Goal: Task Accomplishment & Management: Manage account settings

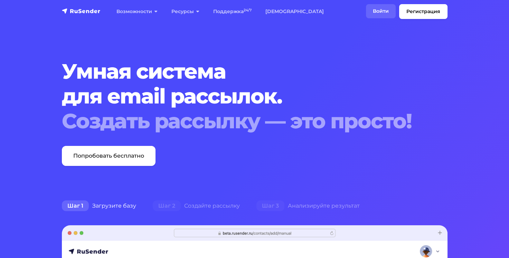
click at [380, 4] on link "Войти" at bounding box center [381, 11] width 30 height 14
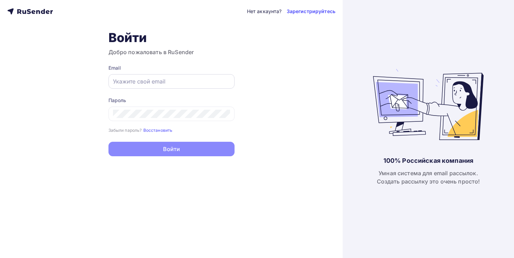
click at [198, 84] on input "text" at bounding box center [171, 81] width 117 height 8
paste input "[EMAIL_ADDRESS][DOMAIN_NAME]"
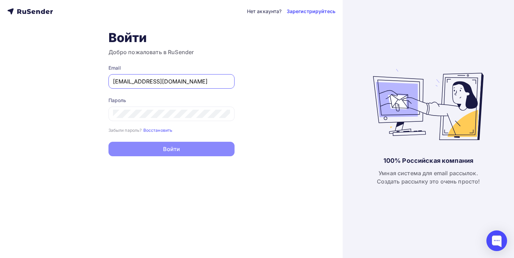
type input "[EMAIL_ADDRESS][DOMAIN_NAME]"
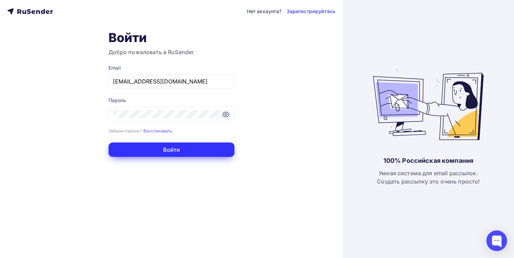
click at [191, 146] on button "Войти" at bounding box center [171, 150] width 126 height 15
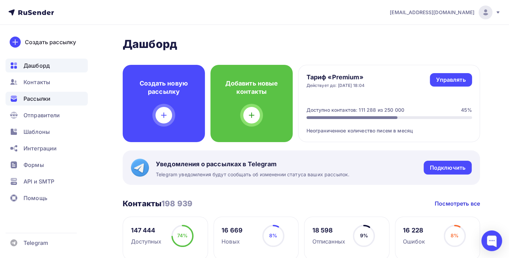
click at [47, 98] on span "Рассылки" at bounding box center [36, 99] width 27 height 8
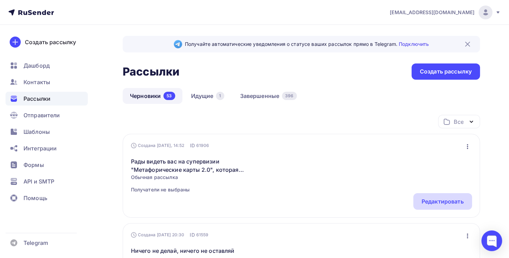
click at [431, 199] on div "Редактировать" at bounding box center [443, 202] width 42 height 8
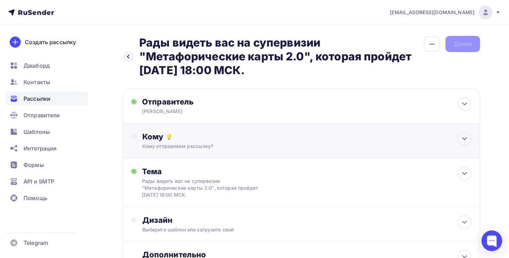
click at [340, 136] on div "Кому" at bounding box center [306, 137] width 329 height 10
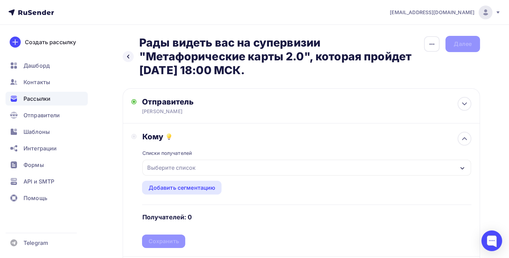
click at [317, 163] on div "Выберите список" at bounding box center [306, 168] width 329 height 16
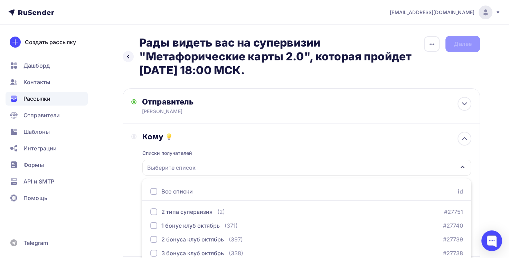
scroll to position [99, 0]
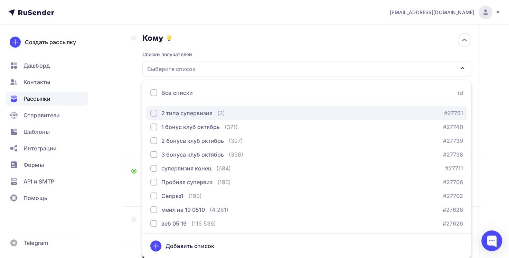
click at [237, 109] on div "2 типа супервизия (2) #27751" at bounding box center [306, 113] width 313 height 8
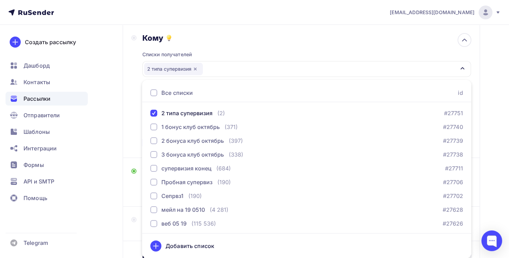
click at [113, 158] on div "Назад Рады видеть вас на супервизии "Метафорические карты 2.0", которая пройдет…" at bounding box center [254, 123] width 509 height 395
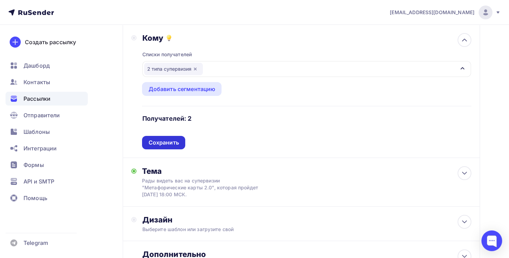
click at [176, 139] on div "Сохранить" at bounding box center [163, 143] width 30 height 8
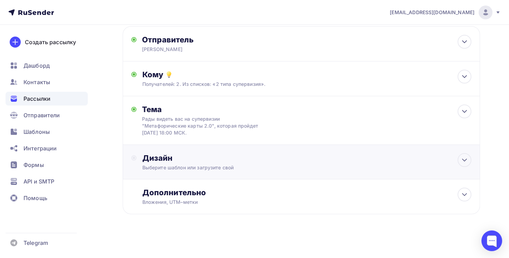
click at [202, 166] on div "Выберите шаблон или загрузите свой" at bounding box center [290, 167] width 296 height 7
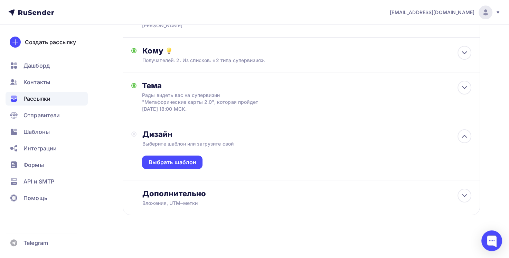
scroll to position [87, 0]
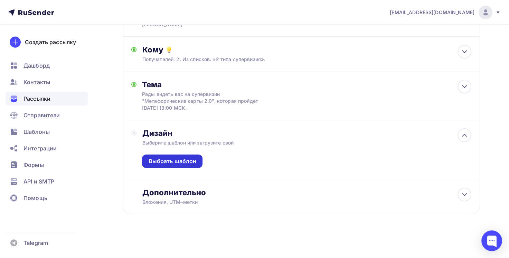
click at [184, 159] on div "Выбрать шаблон" at bounding box center [172, 162] width 48 height 8
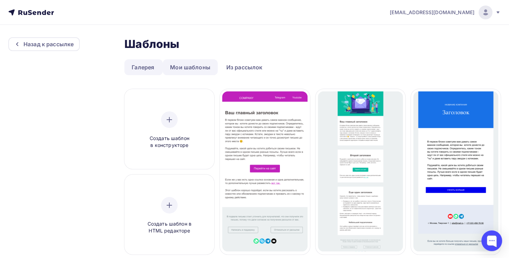
click at [192, 68] on link "Мои шаблоны" at bounding box center [190, 67] width 55 height 16
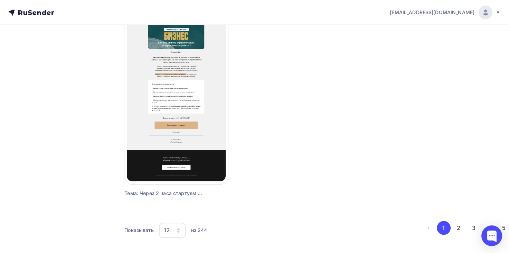
scroll to position [642, 0]
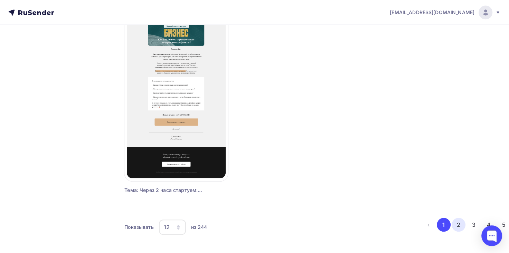
click at [455, 227] on button "2" at bounding box center [459, 225] width 14 height 14
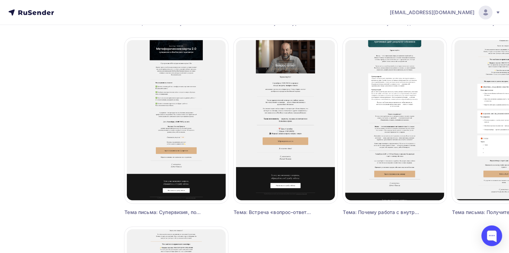
scroll to position [432, 0]
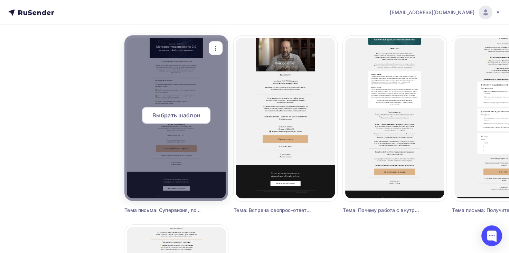
click at [185, 110] on div "Выбрать шаблон" at bounding box center [176, 115] width 68 height 17
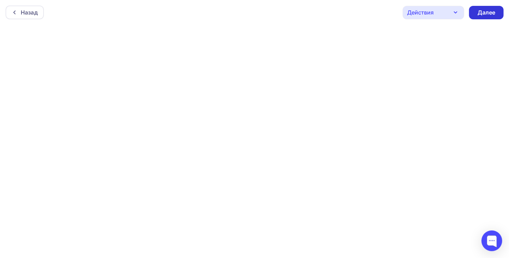
click at [497, 12] on div "Далее" at bounding box center [486, 12] width 35 height 13
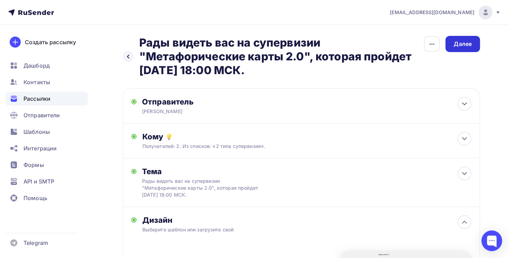
click at [460, 39] on div "Далее" at bounding box center [462, 44] width 35 height 16
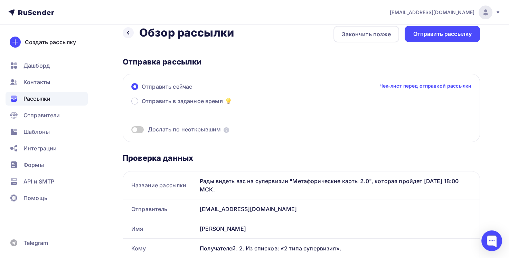
scroll to position [9, 0]
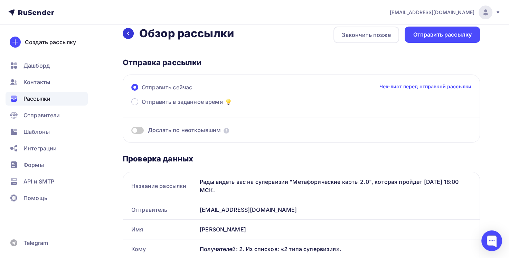
click at [126, 31] on icon at bounding box center [128, 34] width 6 height 6
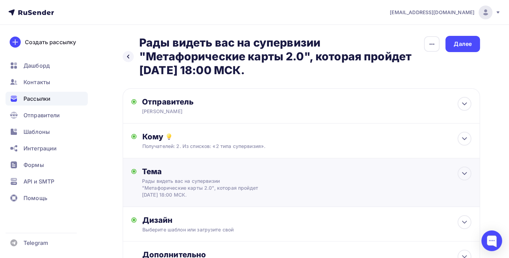
click at [417, 185] on div "Тема Рады видеть вас на супервизии "Метафорические карты 2.0", которая пройдет …" at bounding box center [301, 183] width 357 height 49
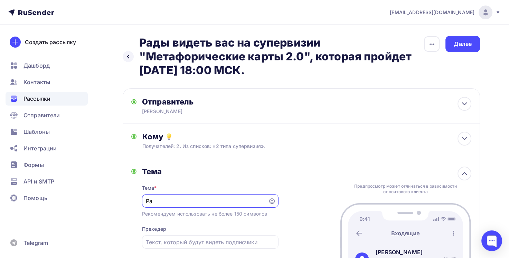
type input "Р"
paste input "Рады видеть вас на супервизии "Метафорические карты 2.0", которая пройдет [DATE…"
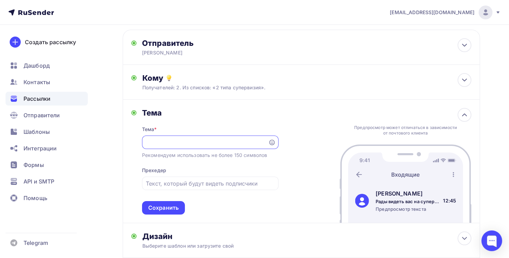
scroll to position [59, 0]
type input "Рады видеть вас на супервизии "Метафорические карты 2.0", которая пройдет [DATE…"
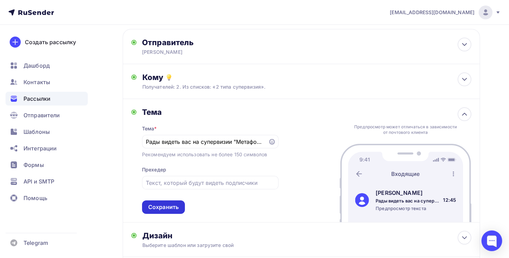
click at [160, 209] on div "Сохранить" at bounding box center [163, 208] width 30 height 8
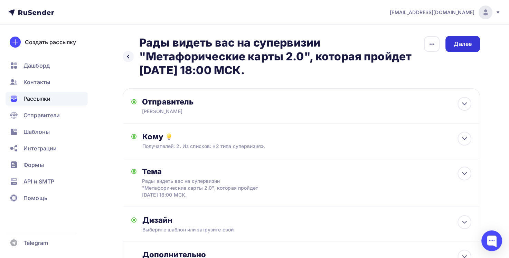
click at [470, 46] on div "Далее" at bounding box center [463, 44] width 18 height 8
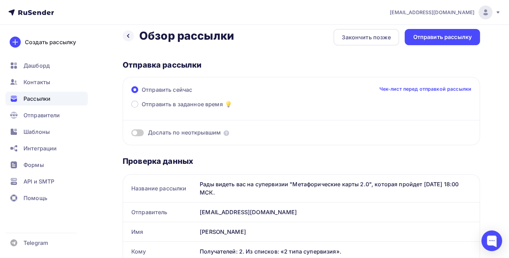
scroll to position [6, 0]
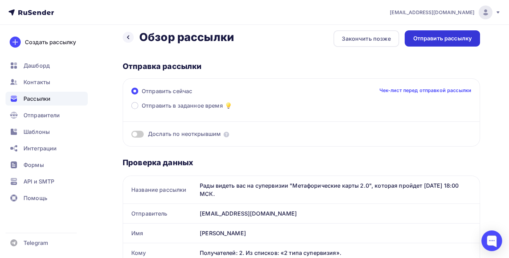
click at [455, 43] on div "Отправить рассылку" at bounding box center [442, 38] width 75 height 16
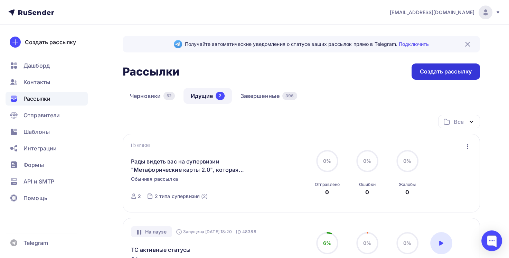
click at [429, 70] on div "Создать рассылку" at bounding box center [446, 72] width 52 height 8
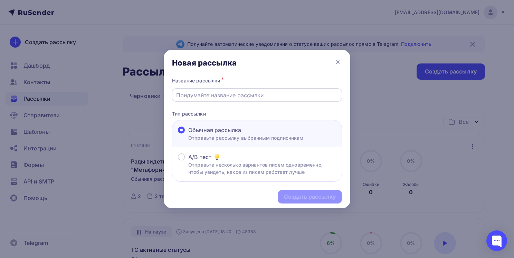
click at [260, 95] on input "text" at bounding box center [257, 95] width 162 height 8
click at [232, 93] on input "text" at bounding box center [257, 95] width 162 height 8
paste input "Через 4 дня встречаемся в поле ВсеЛенской терапии"
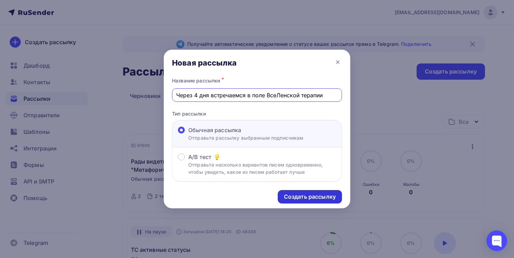
type input "Через 4 дня встречаемся в поле ВсеЛенской терапии"
click at [309, 194] on div "Создать рассылку" at bounding box center [310, 197] width 52 height 8
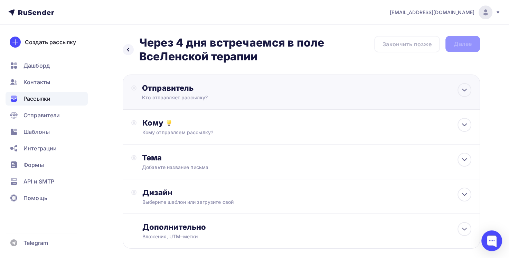
click at [264, 97] on div "Кто отправляет рассылку?" at bounding box center [209, 97] width 135 height 7
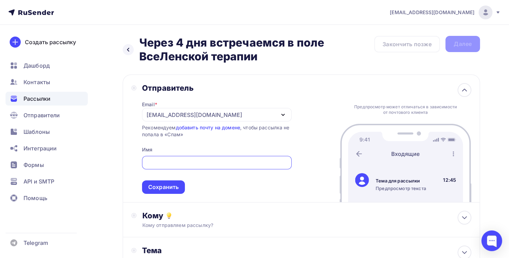
click at [233, 111] on div "[EMAIL_ADDRESS][DOMAIN_NAME]" at bounding box center [217, 114] width 150 height 13
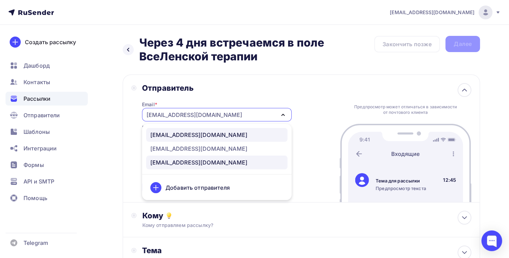
click at [225, 135] on div "[EMAIL_ADDRESS][DOMAIN_NAME]" at bounding box center [198, 135] width 97 height 8
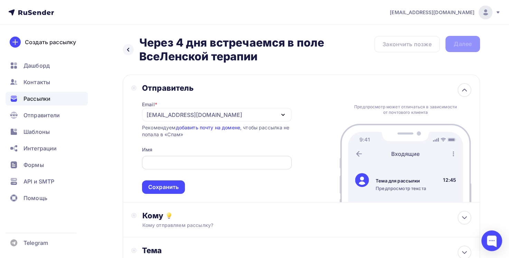
click at [215, 164] on input "text" at bounding box center [217, 163] width 142 height 8
type input "[PERSON_NAME]"
click at [176, 187] on div "Сохранить" at bounding box center [163, 187] width 30 height 8
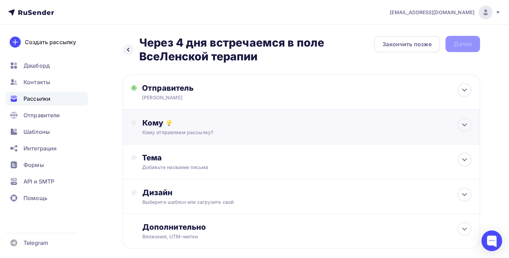
click at [217, 130] on div "Кому отправляем рассылку?" at bounding box center [290, 132] width 296 height 7
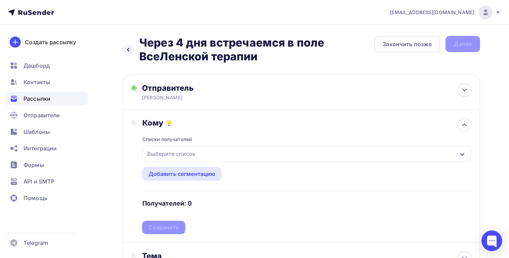
click at [205, 153] on div "Выберите список" at bounding box center [306, 154] width 329 height 16
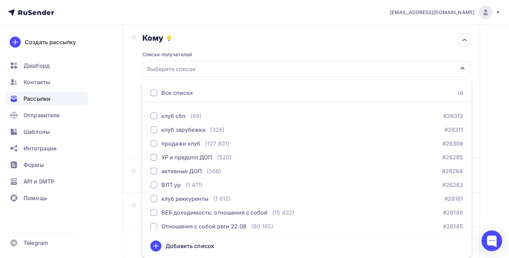
scroll to position [829, 0]
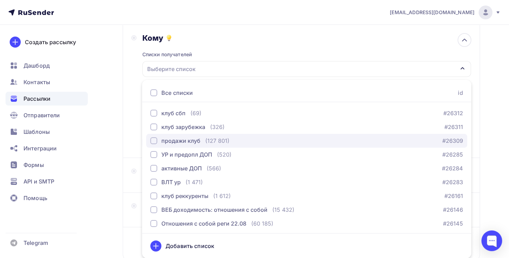
click at [187, 143] on div "продажи клуб" at bounding box center [180, 141] width 39 height 8
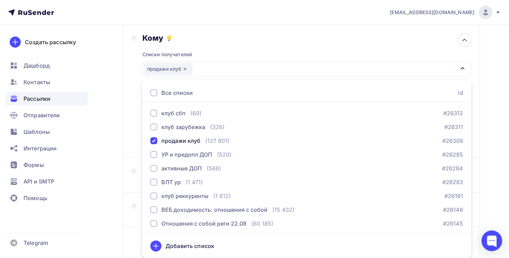
click at [110, 143] on div "Назад Через 4 дня встречаемся в поле ВсеЛенской терапии Через 4 дня встречаемся…" at bounding box center [254, 123] width 509 height 367
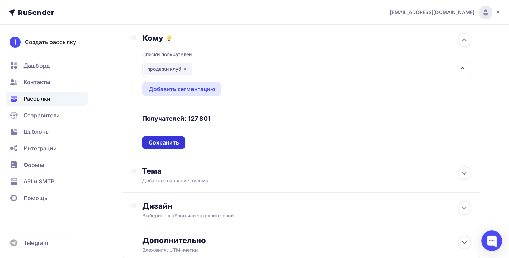
click at [159, 141] on div "Сохранить" at bounding box center [163, 143] width 30 height 8
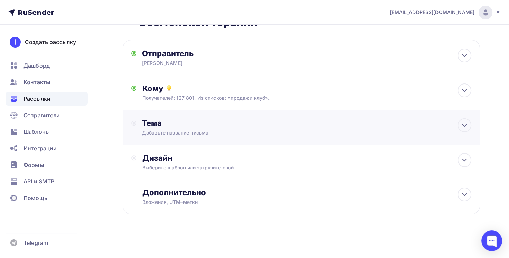
click at [180, 132] on div "Добавьте название письма" at bounding box center [203, 133] width 123 height 7
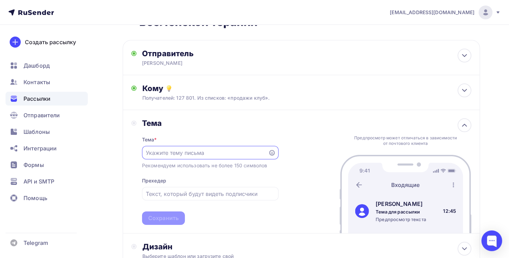
scroll to position [0, 0]
paste input "Через 4 дня встречаемся в поле ВсеЛенской терапии"
click at [148, 154] on input "Через 4 дня встречаемся в поле ВсеЛенской терапии" at bounding box center [205, 153] width 118 height 8
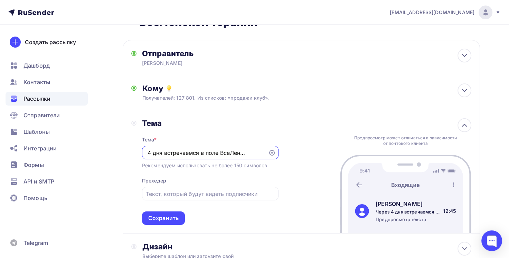
click at [151, 152] on input "Через 4 дня встречаемся в поле ВсеЛенской терапии" at bounding box center [205, 153] width 118 height 8
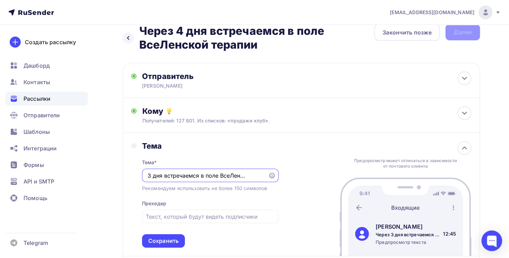
scroll to position [0, 0]
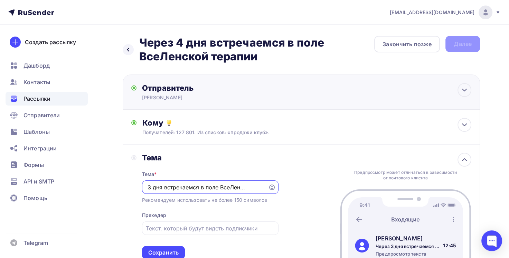
type input "Через 3 дня встречаемся в поле ВсеЛенской терапии"
click at [187, 98] on div "[PERSON_NAME]" at bounding box center [209, 97] width 135 height 7
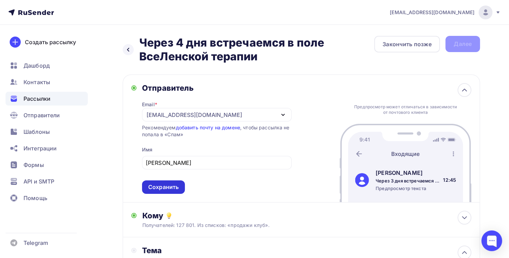
click at [180, 185] on div "Сохранить" at bounding box center [163, 187] width 43 height 13
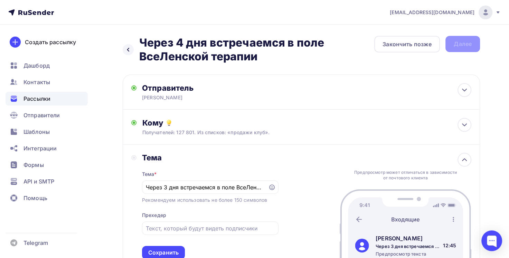
click at [183, 44] on h2 "Через 4 дня встречаемся в поле ВсеЛенской терапии" at bounding box center [256, 50] width 235 height 28
click at [129, 49] on icon at bounding box center [128, 50] width 6 height 6
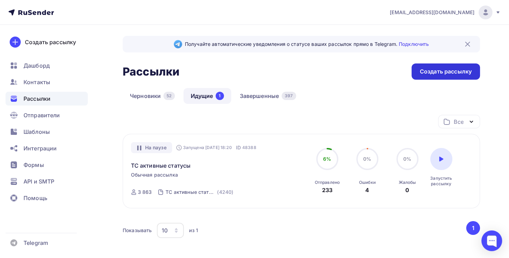
click at [462, 75] on div "Создать рассылку" at bounding box center [446, 72] width 52 height 8
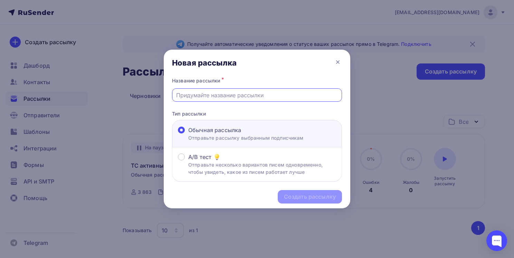
paste input "Через 4 дня встречаемся в поле ВсеЛенской терапии"
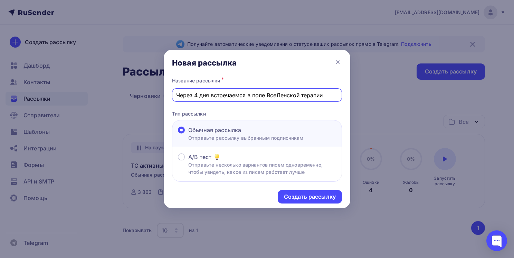
click at [196, 94] on input "Через 4 дня встречаемся в поле ВсеЛенской терапии" at bounding box center [257, 95] width 162 height 8
type input "Через 3 дня встречаемся в поле ВсеЛенской терапии"
click at [318, 198] on div "Создать рассылку" at bounding box center [310, 197] width 52 height 8
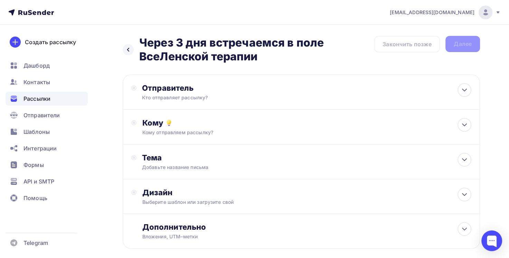
click at [214, 94] on div "Кто отправляет рассылку?" at bounding box center [209, 97] width 135 height 7
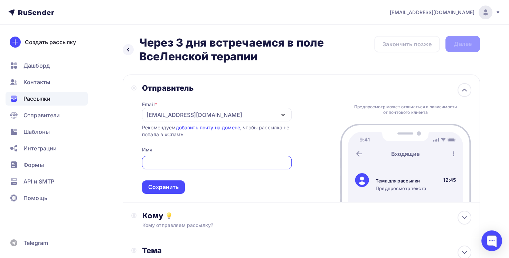
click at [211, 113] on div "[EMAIL_ADDRESS][DOMAIN_NAME]" at bounding box center [195, 115] width 96 height 8
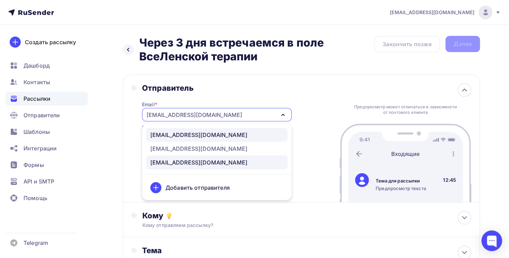
click at [212, 137] on div "[EMAIL_ADDRESS][DOMAIN_NAME]" at bounding box center [198, 135] width 97 height 8
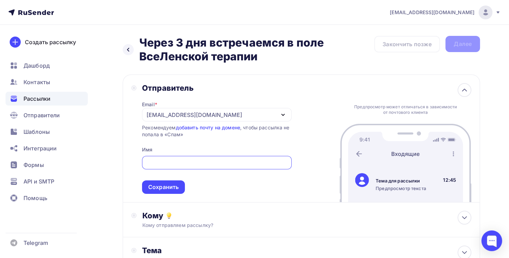
click at [215, 163] on input "text" at bounding box center [217, 163] width 142 height 8
type input "[PERSON_NAME]"
click at [177, 184] on div "Сохранить" at bounding box center [163, 187] width 30 height 8
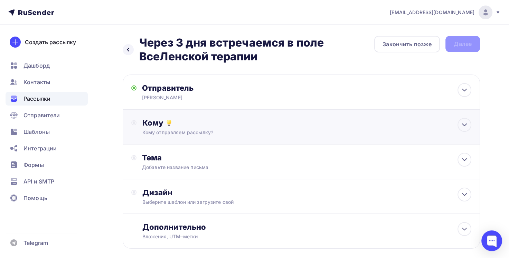
click at [190, 138] on div "Кому Кому отправляем рассылку? Списки получателей Выберите список Все списки id…" at bounding box center [301, 127] width 357 height 35
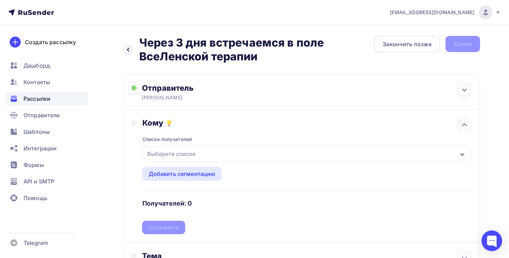
click at [186, 153] on div "Выберите список" at bounding box center [171, 154] width 54 height 12
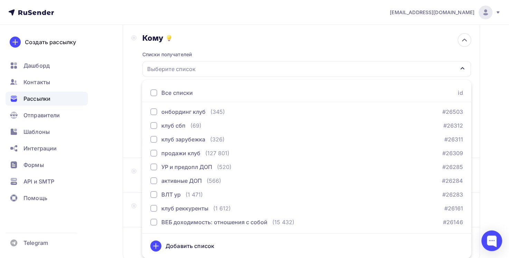
scroll to position [829, 0]
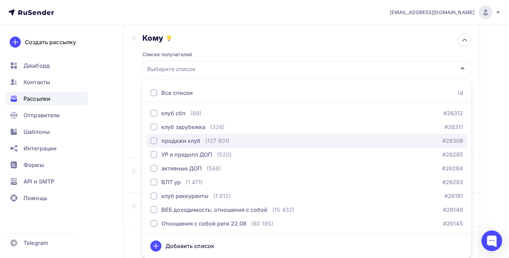
click at [193, 144] on div "продажи клуб" at bounding box center [180, 141] width 39 height 8
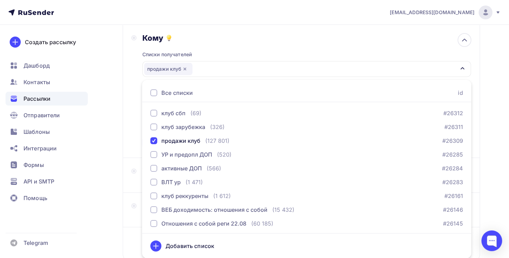
click at [118, 135] on div "Назад Через 3 дня встречаемся в поле ВсеЛенской терапии Через 3 дня встречаемся…" at bounding box center [254, 123] width 509 height 367
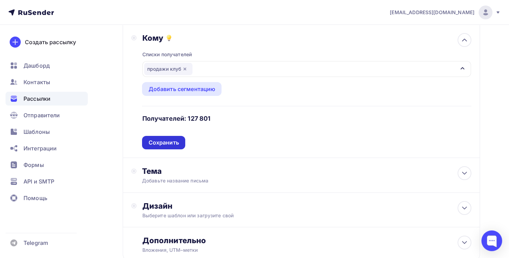
click at [153, 140] on div "Сохранить" at bounding box center [163, 143] width 30 height 8
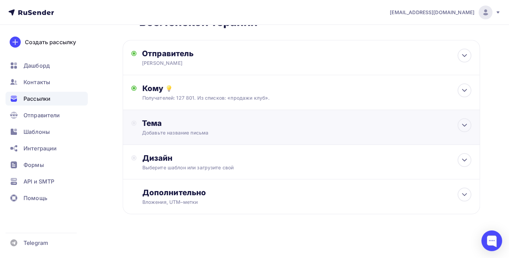
click at [160, 138] on div "Тема Добавьте название письма Тема * Рекомендуем использовать не более 150 симв…" at bounding box center [301, 127] width 357 height 35
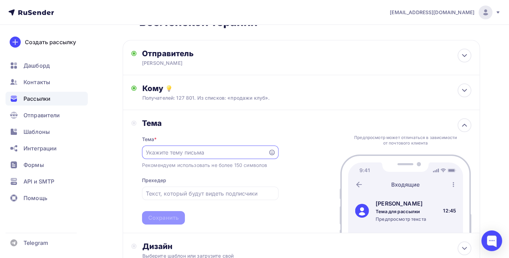
scroll to position [0, 0]
paste input "Через 4 дня встречаемся в поле ВсеЛенской терапии"
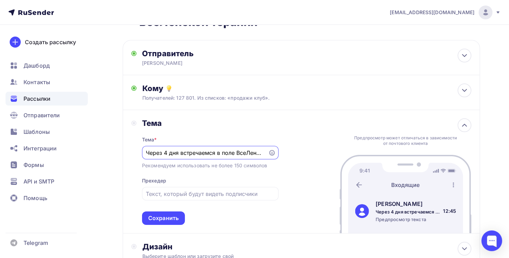
scroll to position [0, 29]
click at [148, 153] on input "Через 4 дня встречаемся в поле ВсеЛенской терапии" at bounding box center [205, 153] width 118 height 8
click at [167, 153] on input "Через 4 дня встречаемся в поле ВсеЛенской терапии" at bounding box center [205, 153] width 118 height 8
type input "Через 3 дня встречаемся в поле ВсеЛенской терапии"
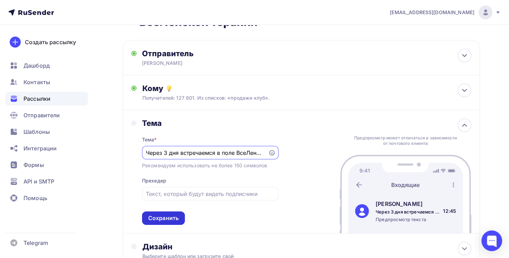
click at [171, 213] on div "Сохранить" at bounding box center [163, 218] width 43 height 13
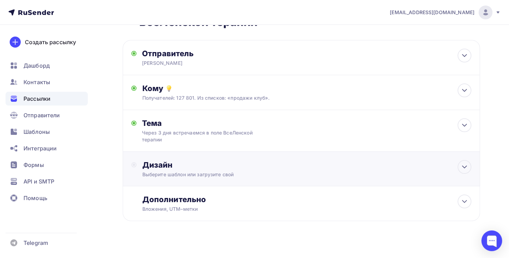
click at [181, 178] on div "Дизайн Выберите шаблон или загрузите свой" at bounding box center [301, 173] width 340 height 26
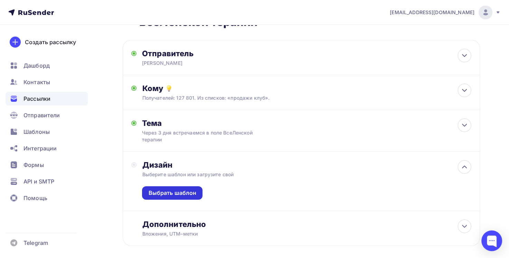
click at [171, 191] on div "Выбрать шаблон" at bounding box center [172, 193] width 48 height 8
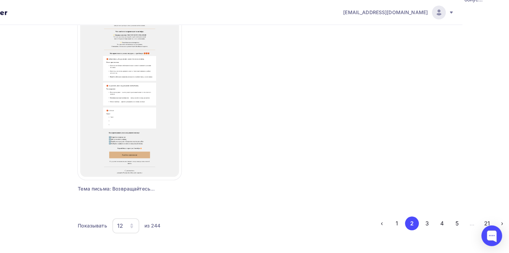
scroll to position [645, 47]
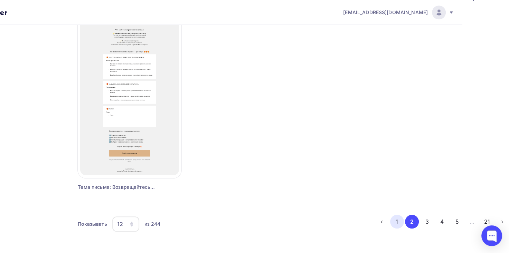
click at [397, 221] on button "1" at bounding box center [397, 222] width 14 height 14
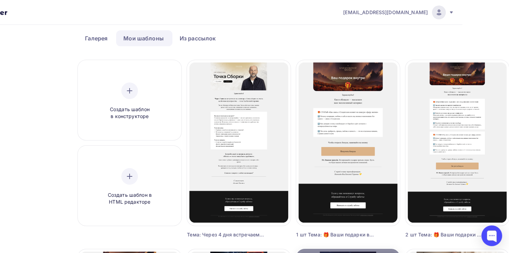
scroll to position [69, 47]
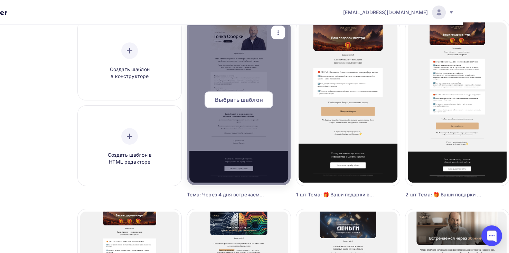
click at [238, 102] on span "Выбрать шаблон" at bounding box center [239, 100] width 48 height 8
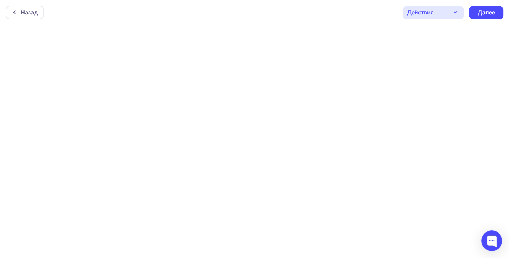
scroll to position [1, 0]
click at [493, 8] on div "Далее" at bounding box center [486, 11] width 18 height 8
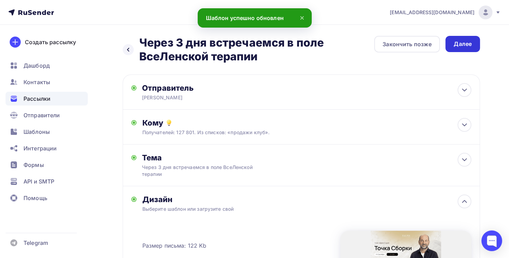
click at [465, 45] on div "Далее" at bounding box center [463, 44] width 18 height 8
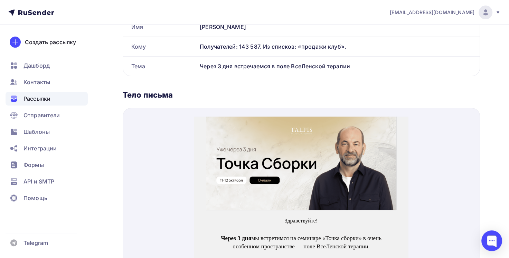
scroll to position [207, 0]
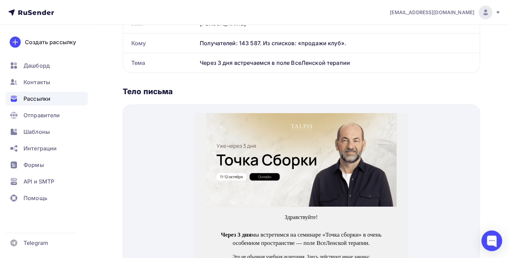
click at [303, 138] on img at bounding box center [301, 152] width 190 height 94
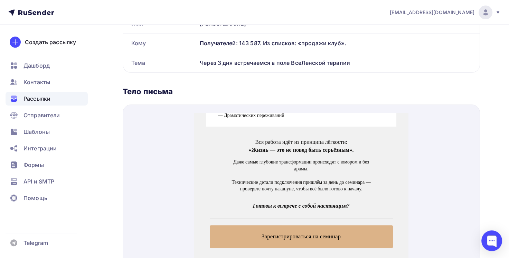
scroll to position [346, 0]
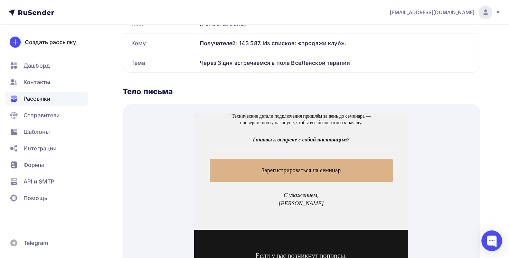
click at [330, 162] on span "Зарегистрироваться на семинар" at bounding box center [301, 162] width 183 height 23
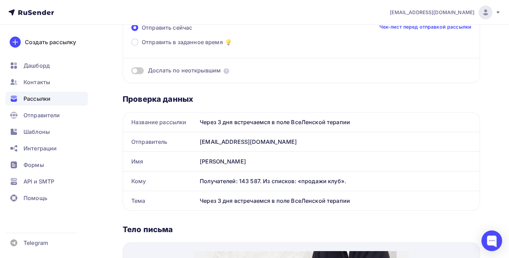
scroll to position [0, 0]
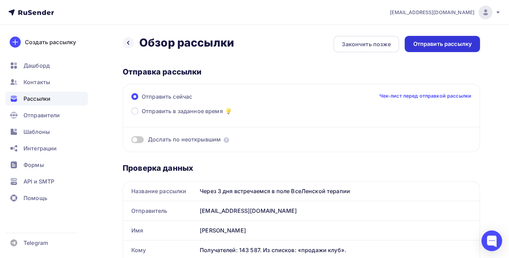
click at [443, 42] on div "Отправить рассылку" at bounding box center [442, 44] width 59 height 8
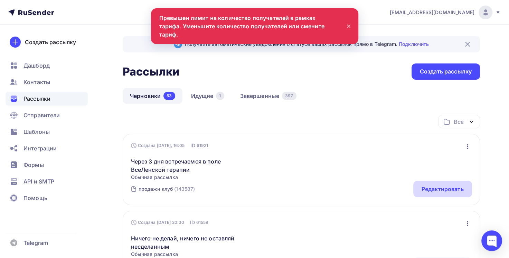
click at [444, 194] on div "Редактировать" at bounding box center [442, 189] width 59 height 17
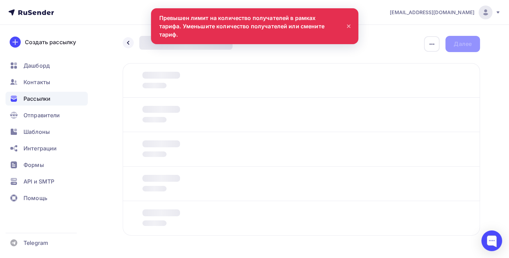
click at [347, 23] on icon at bounding box center [348, 26] width 8 height 8
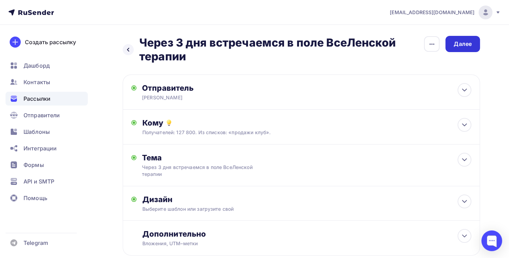
click at [465, 46] on div "Далее" at bounding box center [463, 44] width 18 height 8
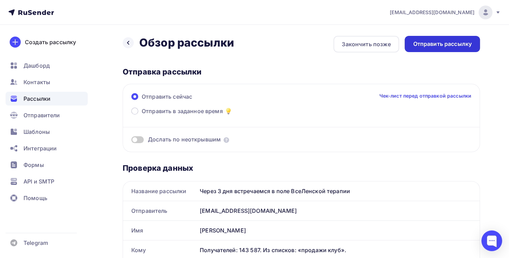
click at [449, 48] on div "Отправить рассылку" at bounding box center [442, 44] width 59 height 8
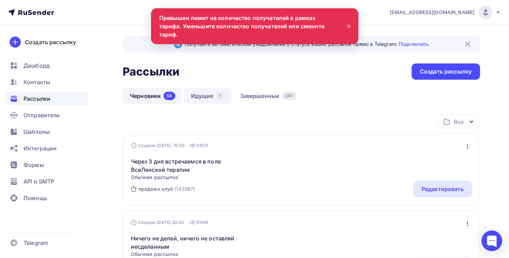
click at [204, 94] on link "Идущие 1" at bounding box center [208, 96] width 48 height 16
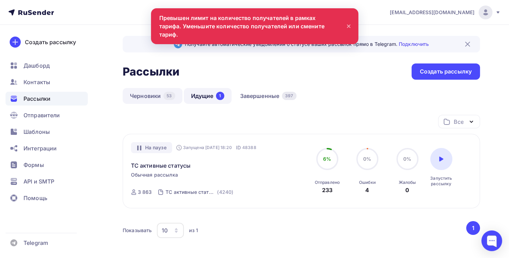
click at [153, 92] on link "Черновики 53" at bounding box center [153, 96] width 60 height 16
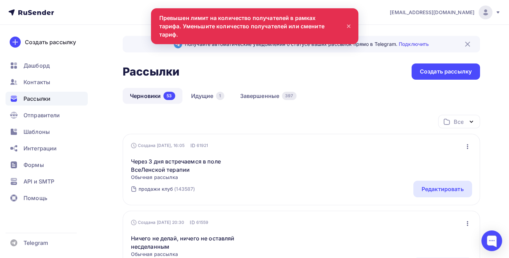
click at [347, 25] on icon at bounding box center [348, 26] width 3 height 3
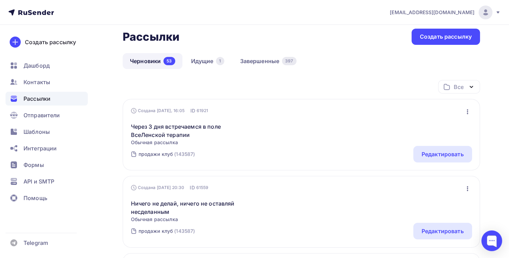
scroll to position [35, 0]
click at [440, 163] on div "Создана Сегодня, 16:05 ID 61921 Редактировать Копировать Добавить в папку Удали…" at bounding box center [301, 136] width 357 height 72
click at [434, 156] on div "Редактировать" at bounding box center [443, 155] width 42 height 8
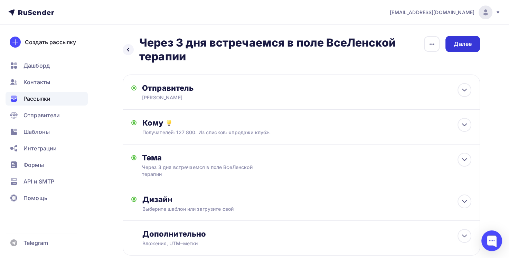
click at [473, 49] on div "Далее" at bounding box center [462, 44] width 35 height 16
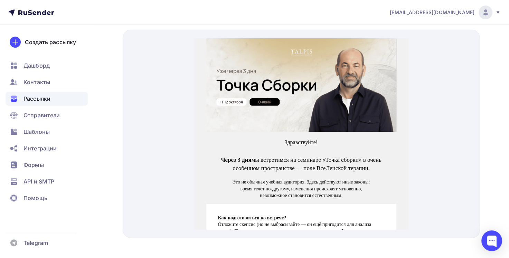
scroll to position [289, 0]
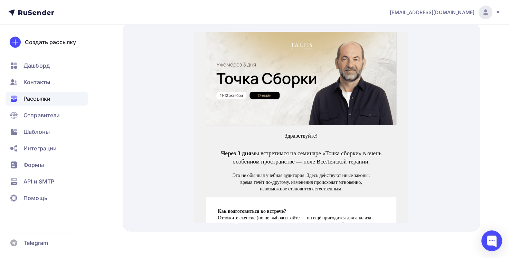
click at [351, 81] on img at bounding box center [301, 70] width 190 height 94
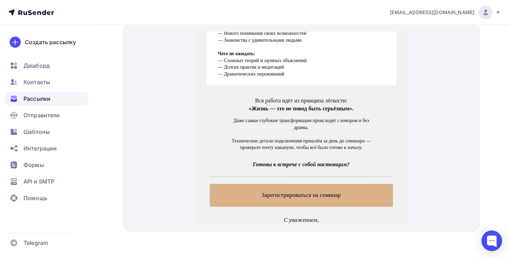
scroll to position [276, 0]
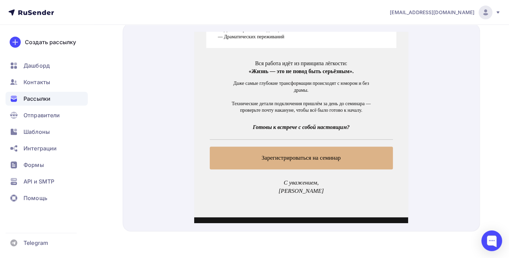
click at [343, 150] on span "Зарегистрироваться на семинар" at bounding box center [301, 150] width 183 height 23
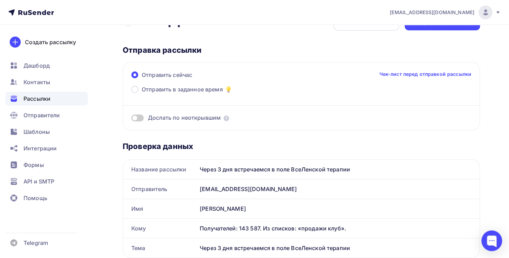
scroll to position [0, 0]
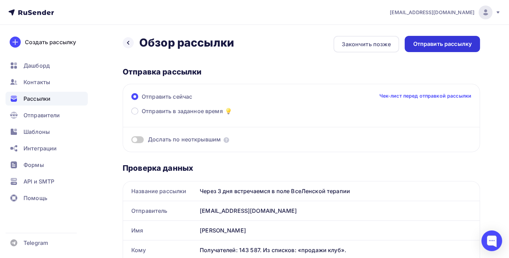
click at [446, 48] on div "Отправить рассылку" at bounding box center [442, 44] width 75 height 16
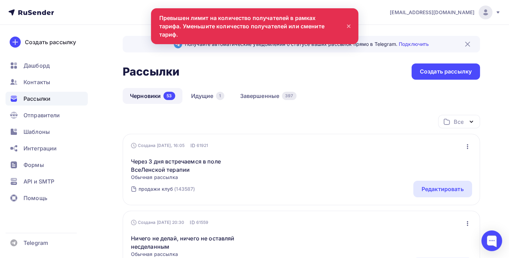
click at [348, 23] on icon at bounding box center [348, 26] width 8 height 8
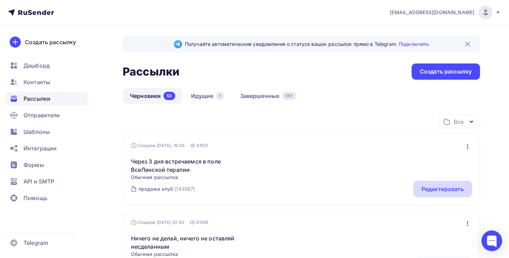
click at [434, 183] on div "Редактировать" at bounding box center [442, 189] width 59 height 17
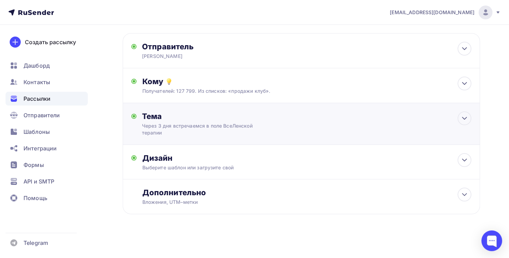
scroll to position [7, 0]
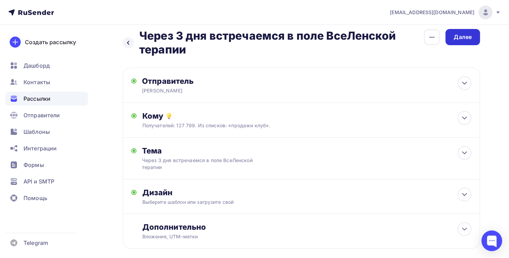
click at [470, 42] on div "Далее" at bounding box center [462, 37] width 35 height 16
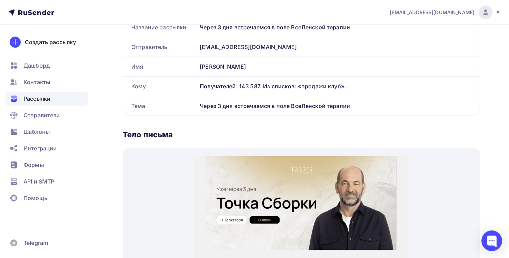
scroll to position [207, 0]
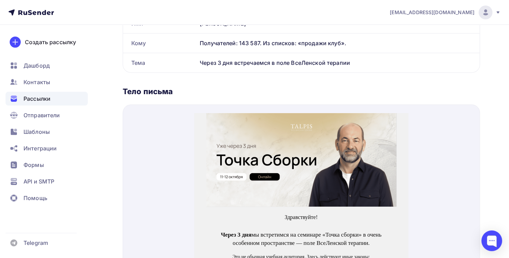
click at [326, 140] on img at bounding box center [301, 152] width 190 height 94
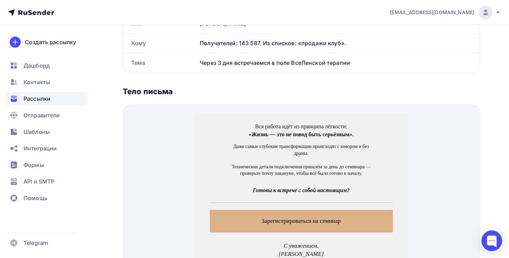
scroll to position [346, 0]
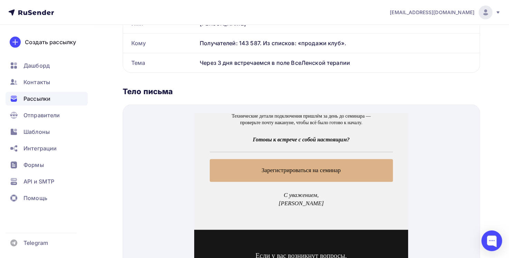
click at [316, 164] on span "Зарегистрироваться на семинар" at bounding box center [301, 162] width 183 height 23
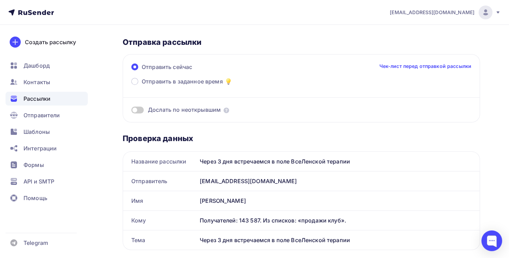
scroll to position [0, 0]
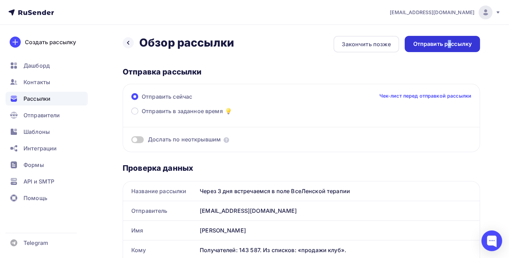
click at [450, 42] on div "Отправить рассылку" at bounding box center [442, 44] width 59 height 8
